Goal: Find contact information: Find contact information

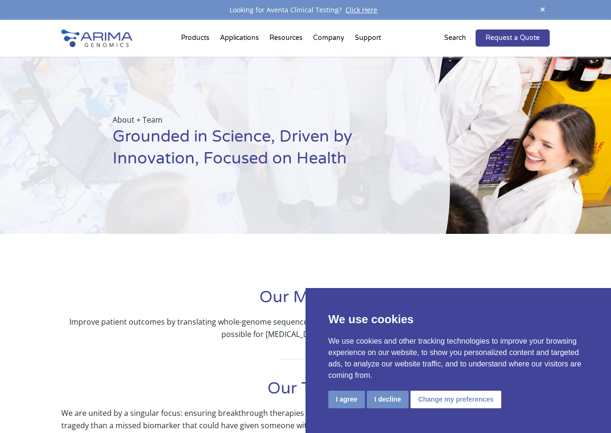
click at [256, 140] on h1 "Grounded in Science, Driven by Innovation, Focused on Health" at bounding box center [258, 151] width 290 height 51
drag, startPoint x: 346, startPoint y: 399, endPoint x: 342, endPoint y: 362, distance: 37.2
click at [346, 399] on button "I agree" at bounding box center [346, 399] width 37 height 18
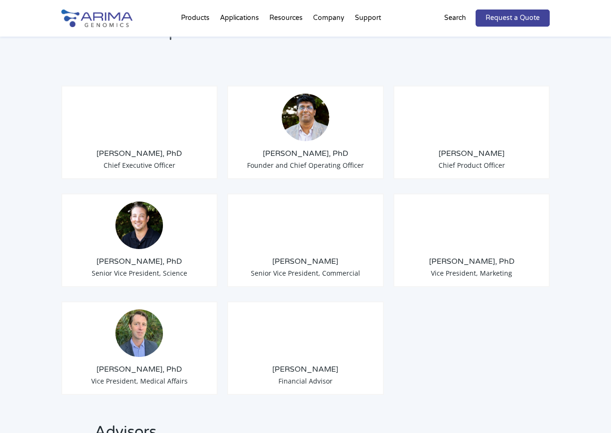
scroll to position [760, 0]
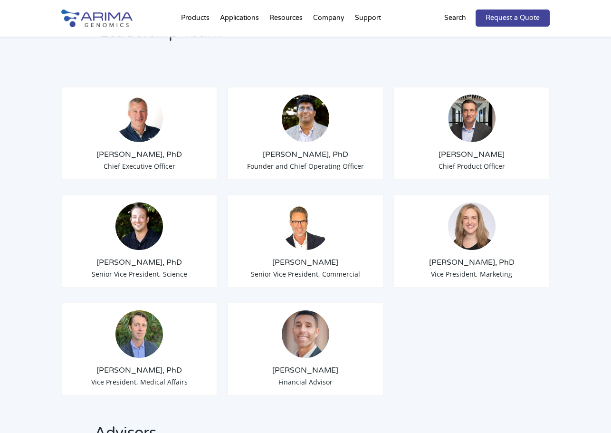
click at [136, 101] on img at bounding box center [138, 117] width 47 height 47
click at [137, 149] on h3 "[PERSON_NAME], PhD" at bounding box center [139, 154] width 140 height 10
click at [147, 99] on img at bounding box center [138, 117] width 47 height 47
click at [144, 161] on span "Chief Executive Officer" at bounding box center [140, 165] width 72 height 9
click at [300, 108] on img at bounding box center [305, 117] width 47 height 47
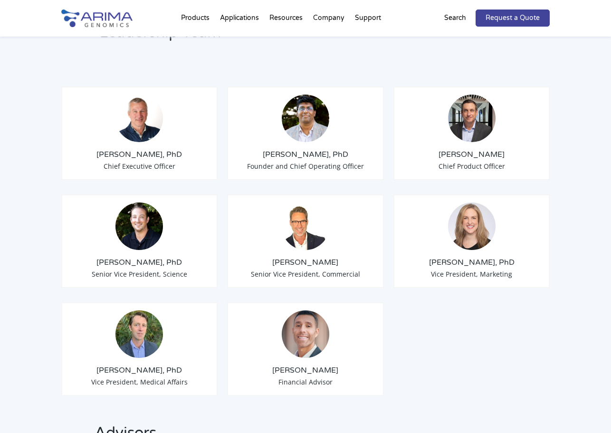
click at [297, 161] on span "Founder and Chief Operating Officer" at bounding box center [305, 165] width 117 height 9
click at [298, 100] on img at bounding box center [305, 117] width 47 height 47
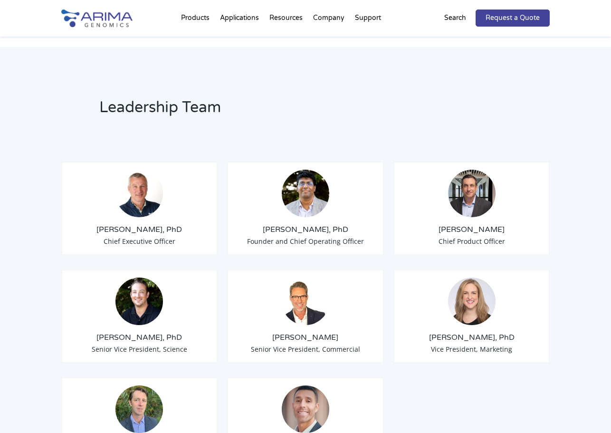
scroll to position [684, 0]
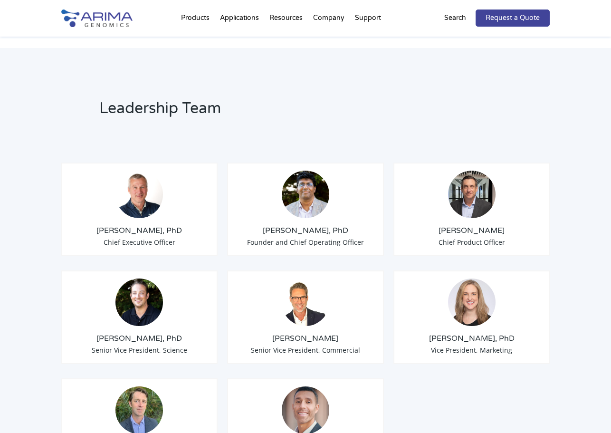
click at [143, 170] on img at bounding box center [138, 193] width 47 height 47
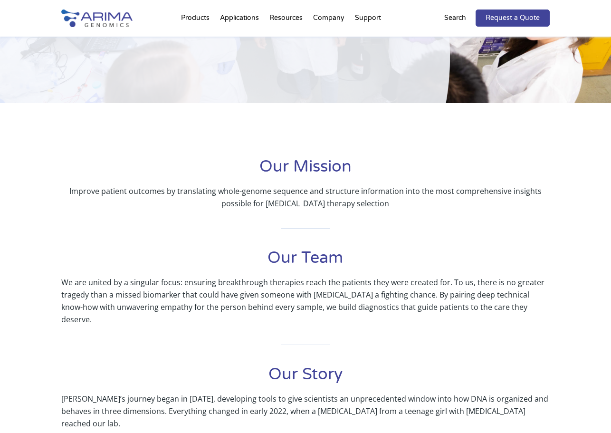
scroll to position [0, 0]
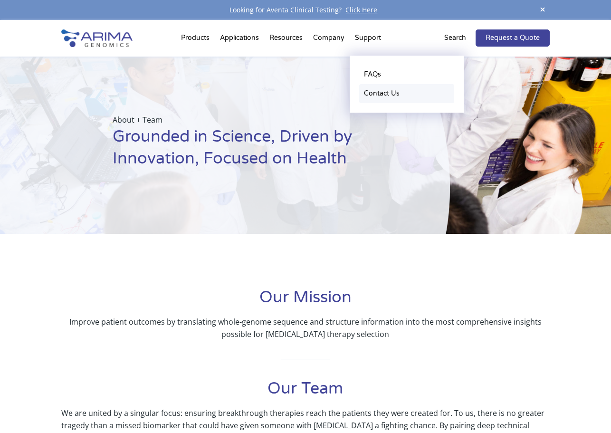
click at [371, 93] on link "Contact Us" at bounding box center [406, 93] width 95 height 19
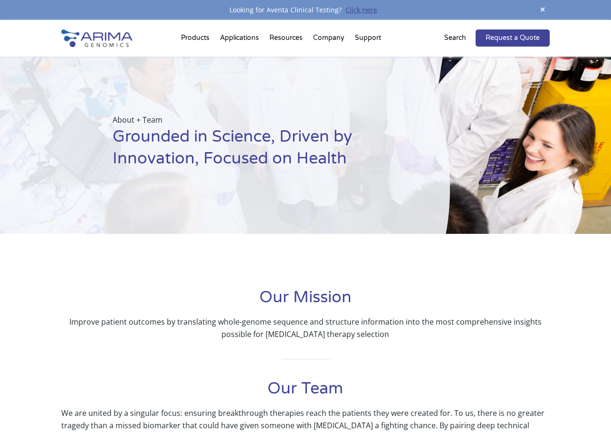
click at [352, 11] on link "Click Here" at bounding box center [360, 9] width 39 height 9
